Goal: Task Accomplishment & Management: Use online tool/utility

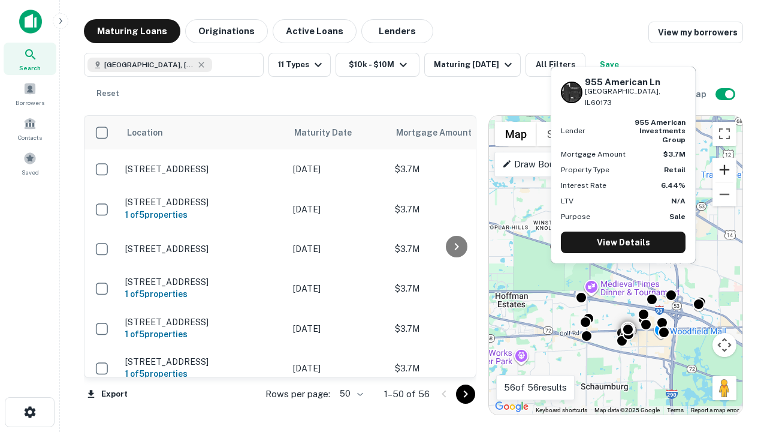
click at [725, 170] on button "Zoom in" at bounding box center [725, 170] width 24 height 24
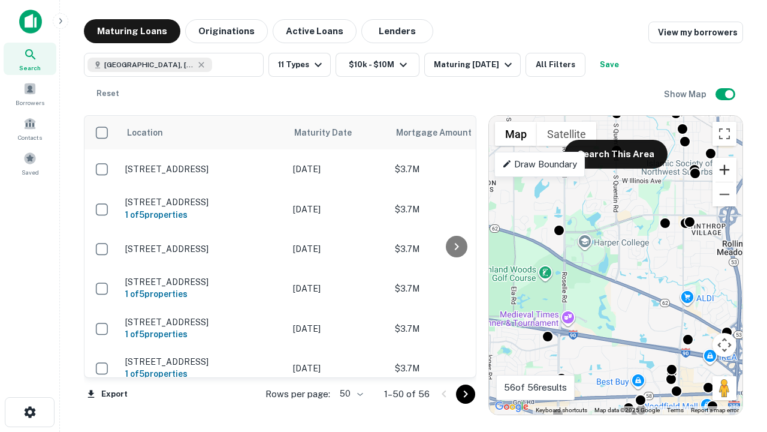
click at [725, 170] on button "Zoom in" at bounding box center [725, 170] width 24 height 24
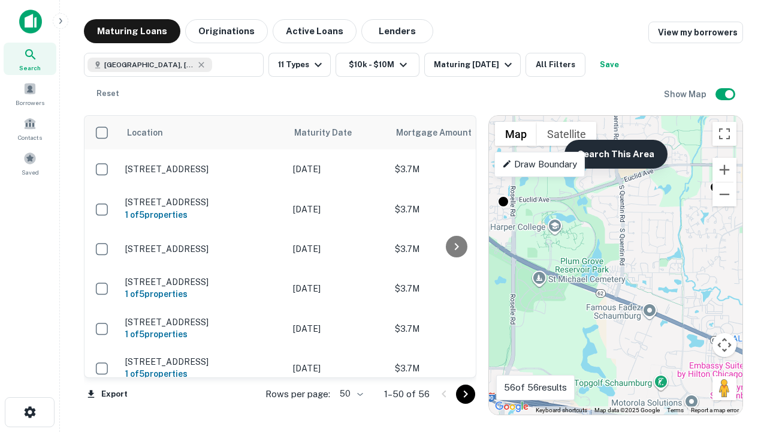
click at [616, 154] on button "Search This Area" at bounding box center [616, 154] width 103 height 29
